Goal: Information Seeking & Learning: Learn about a topic

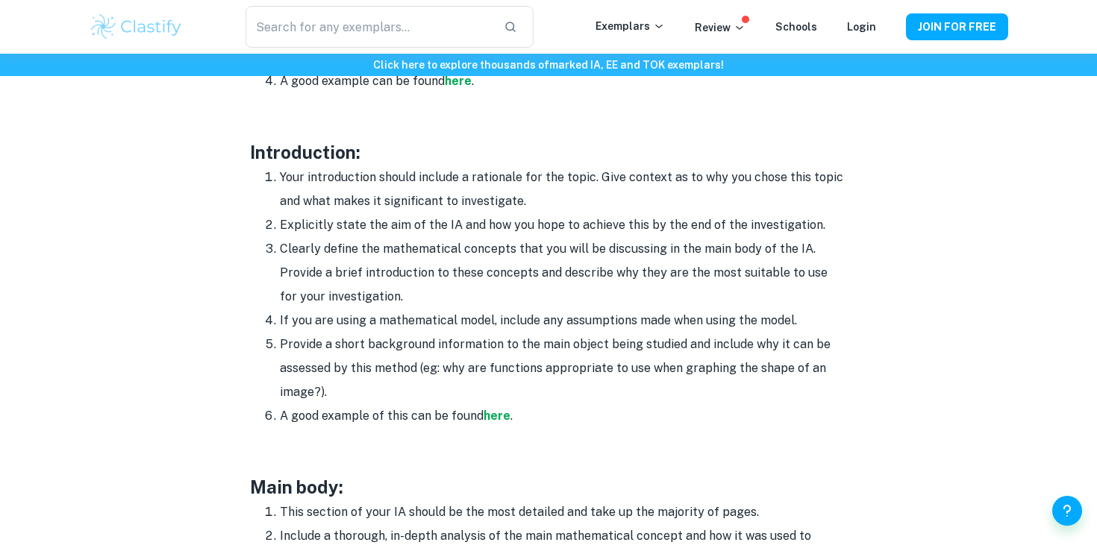
scroll to position [922, 0]
click at [496, 419] on strong "here" at bounding box center [497, 415] width 27 height 14
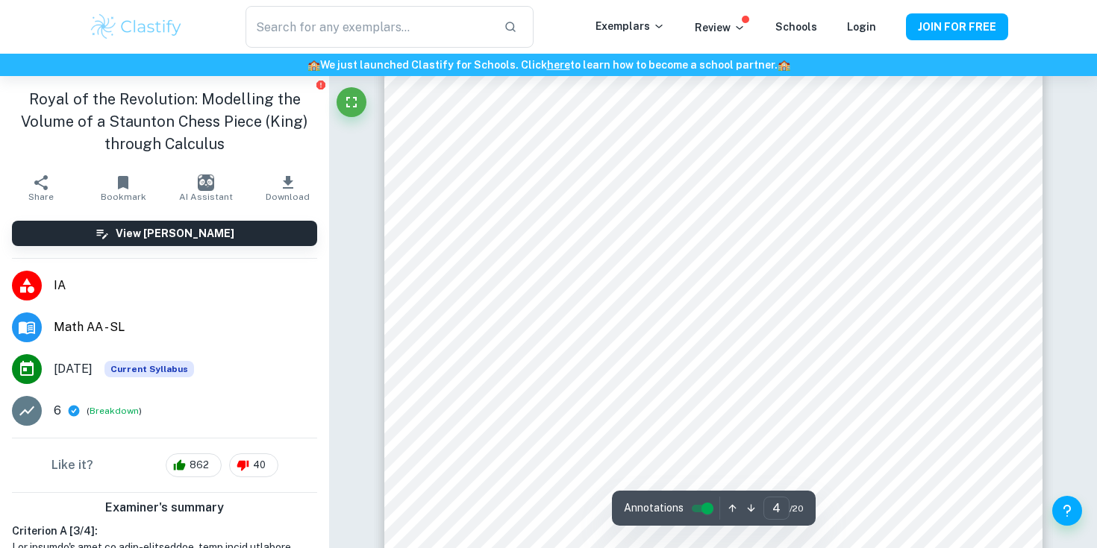
scroll to position [2891, 0]
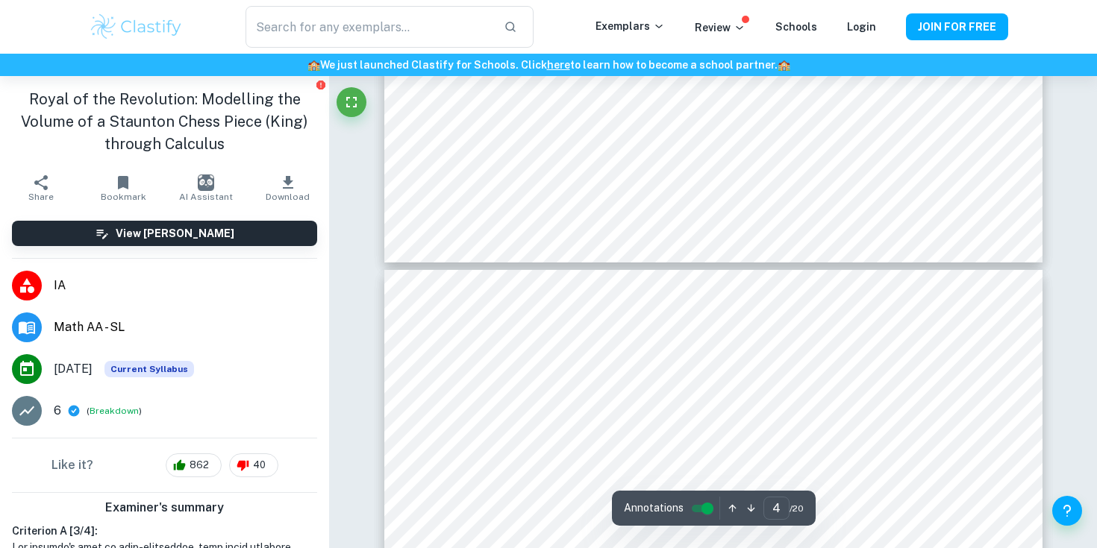
type input "3"
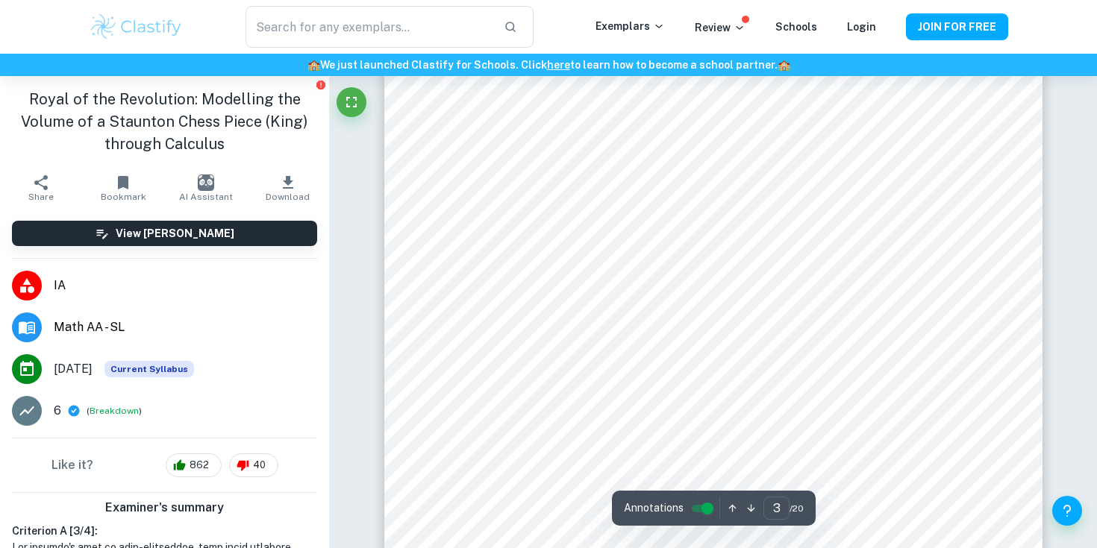
scroll to position [2014, 0]
